Goal: Book appointment/travel/reservation

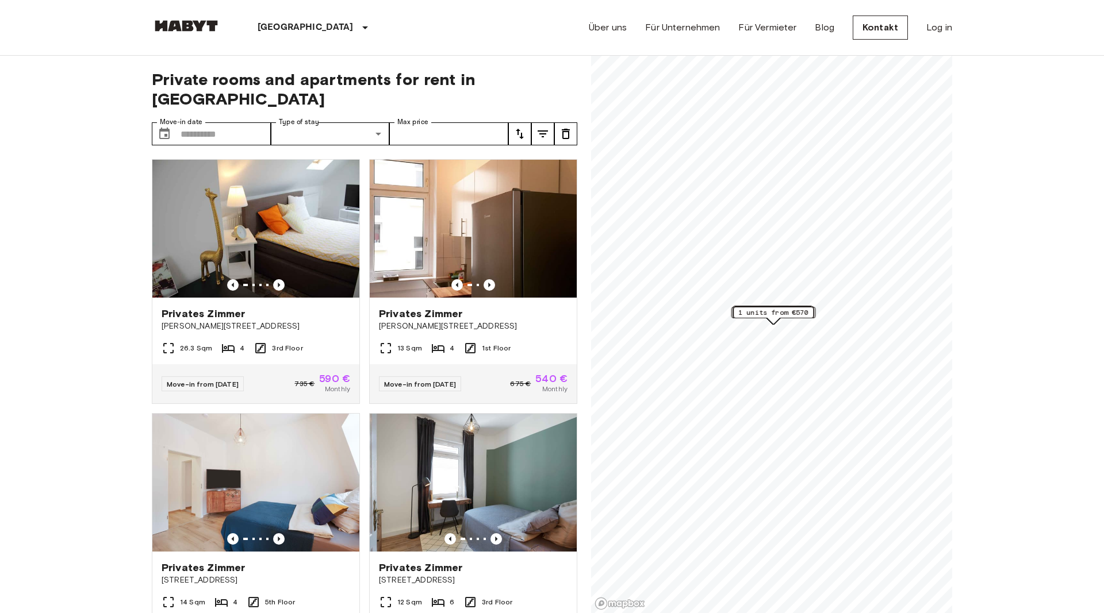
scroll to position [66, 0]
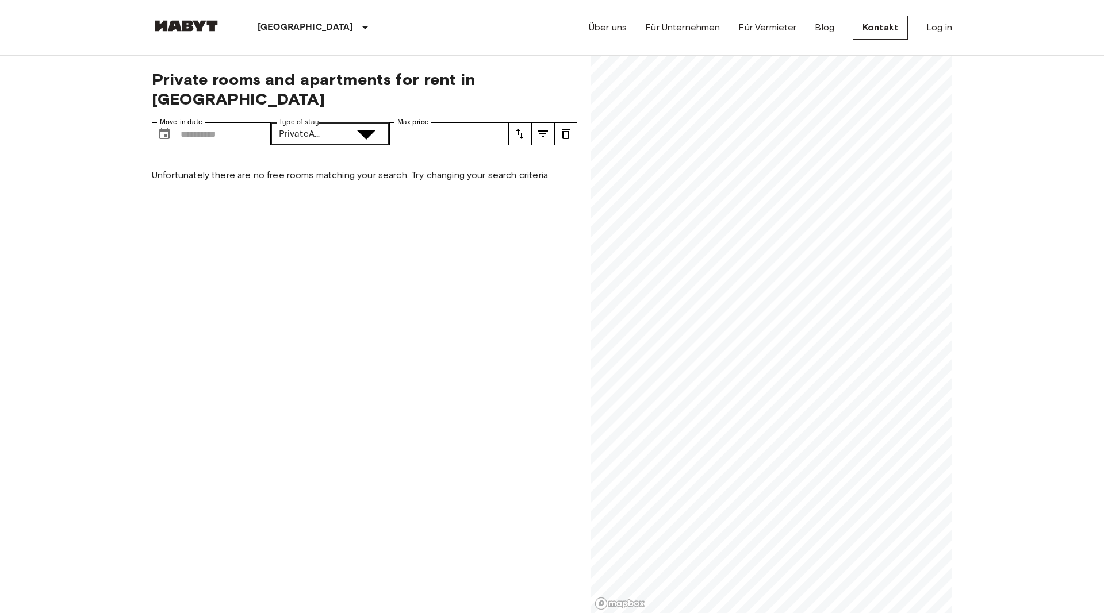
type input "**********"
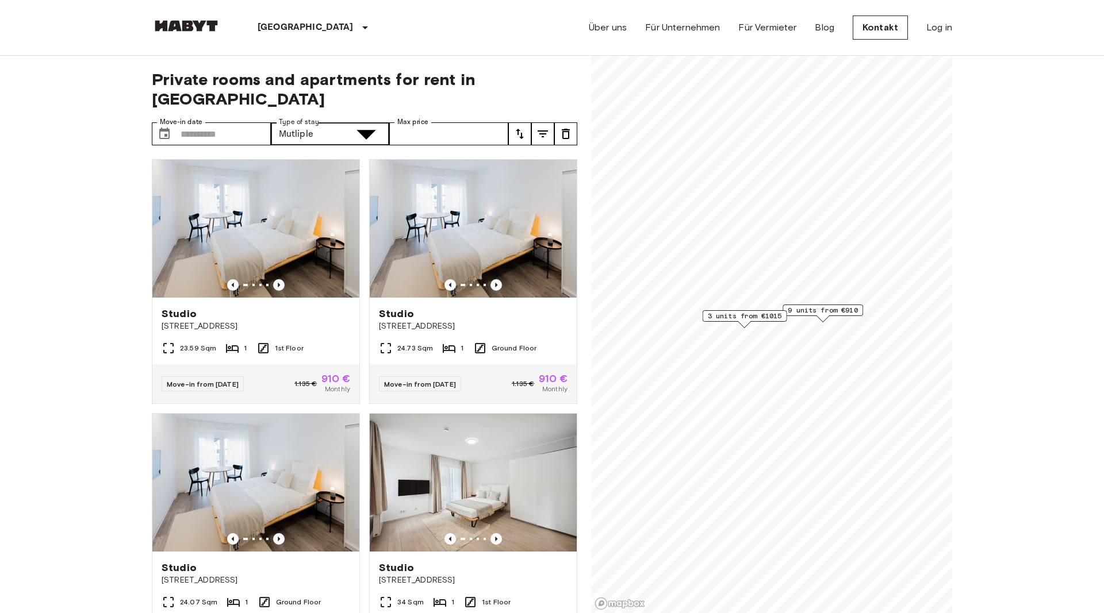
click at [418, 122] on input "Max price" at bounding box center [448, 133] width 119 height 23
type input "***"
